Goal: Information Seeking & Learning: Understand process/instructions

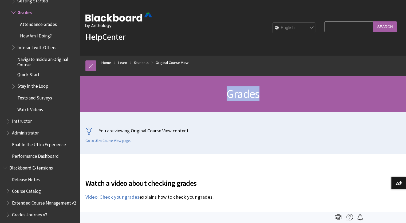
click at [90, 82] on div "Grades" at bounding box center [243, 93] width 326 height 35
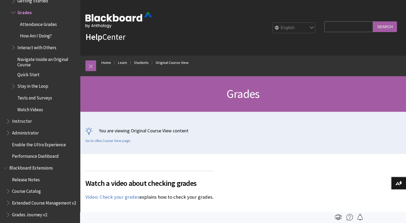
click at [130, 131] on p "You are viewing Original Course View content" at bounding box center [242, 130] width 315 height 7
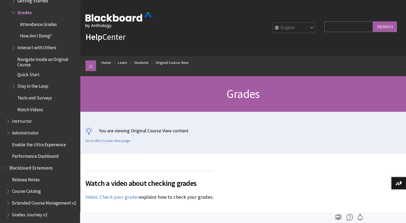
click at [130, 131] on p "You are viewing Original Course View content" at bounding box center [242, 130] width 315 height 7
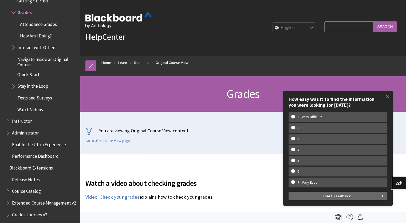
click at [220, 153] on div "You are viewing Original Course View content Go to Ultra Course View page." at bounding box center [243, 133] width 326 height 42
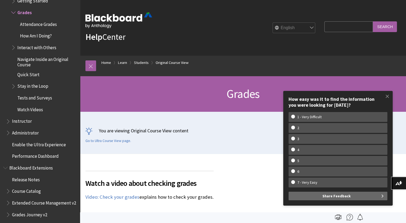
click at [220, 153] on div "You are viewing Original Course View content Go to Ultra Course View page." at bounding box center [243, 133] width 326 height 42
click at [216, 151] on div "You are viewing Original Course View content Go to Ultra Course View page." at bounding box center [243, 133] width 326 height 42
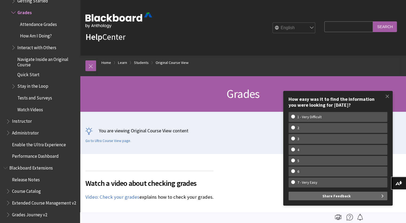
click at [216, 151] on div "You are viewing Original Course View content Go to Ultra Course View page." at bounding box center [243, 133] width 326 height 42
drag, startPoint x: 216, startPoint y: 151, endPoint x: 239, endPoint y: 122, distance: 36.5
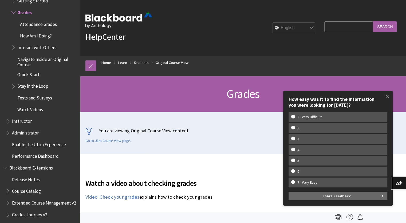
click at [239, 122] on div "You are viewing Original Course View content Go to Ultra Course View page." at bounding box center [243, 133] width 326 height 42
